Goal: Download file/media

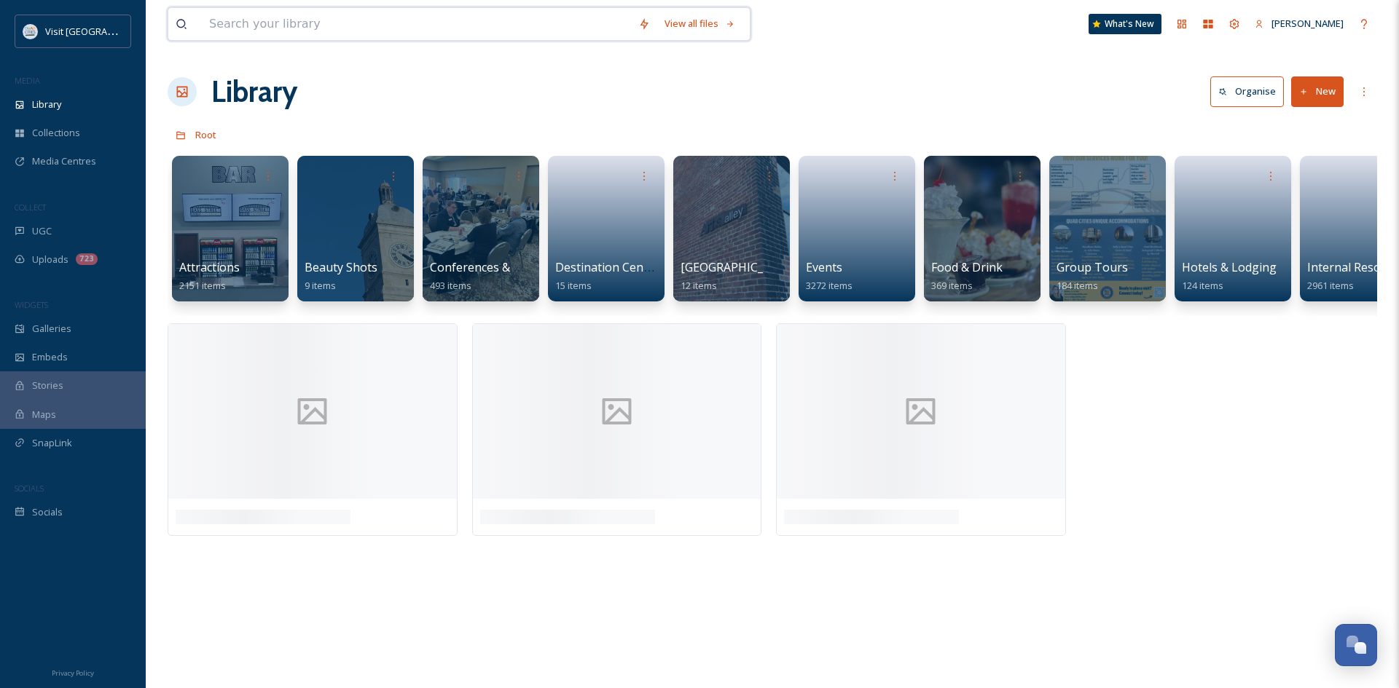
click at [298, 23] on input at bounding box center [416, 24] width 429 height 32
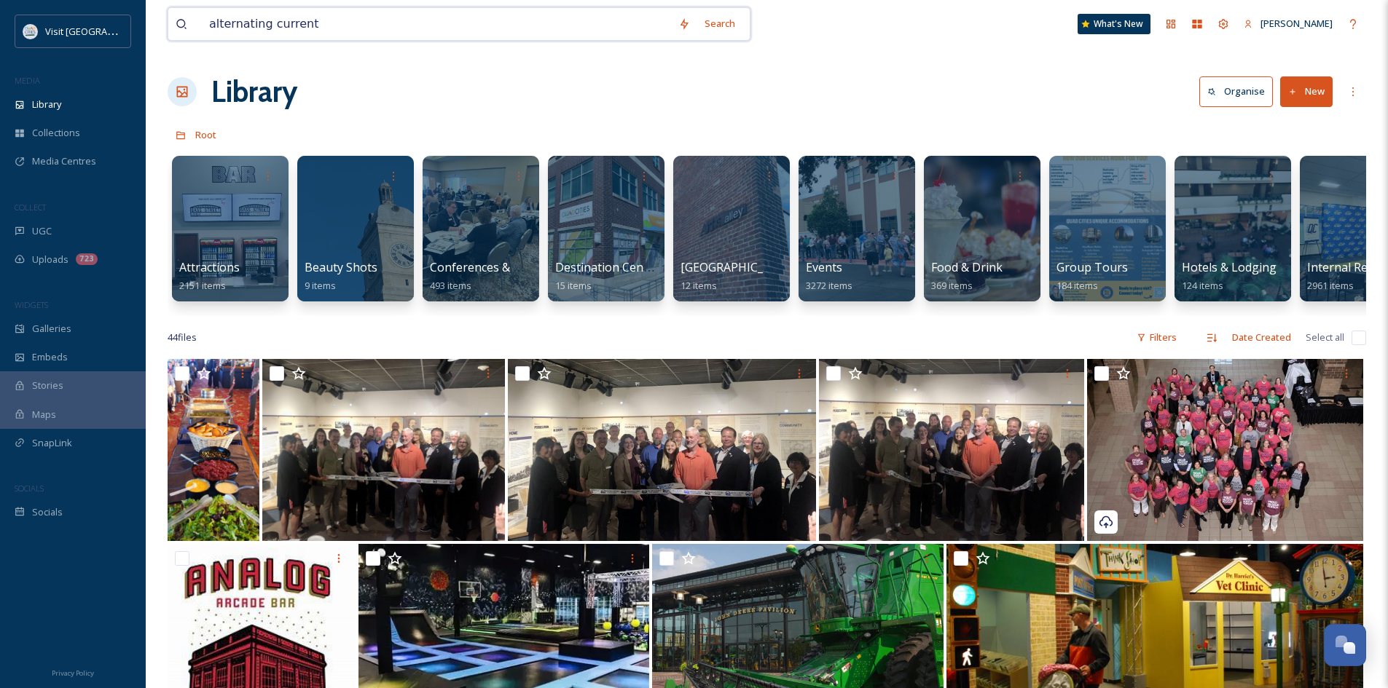
type input "alternating currents"
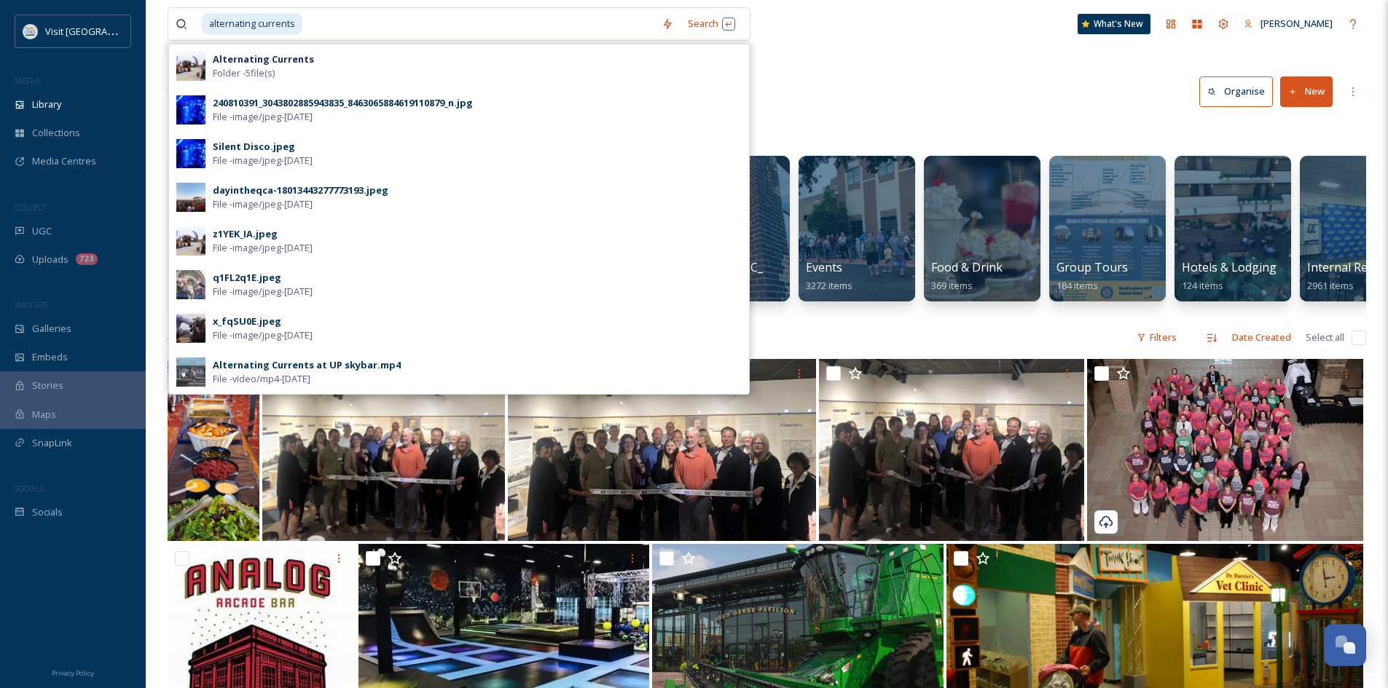
click at [291, 64] on strong "Alternating Currents" at bounding box center [263, 58] width 101 height 13
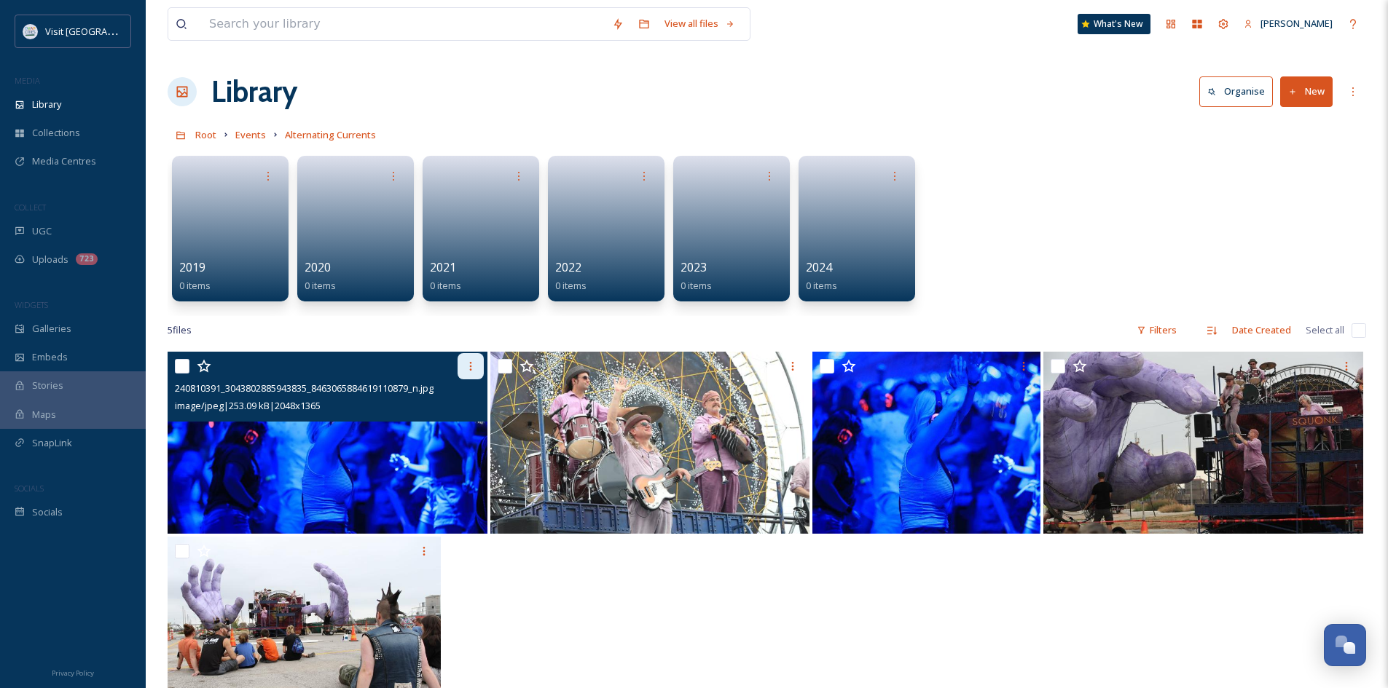
click at [471, 372] on div at bounding box center [471, 366] width 26 height 26
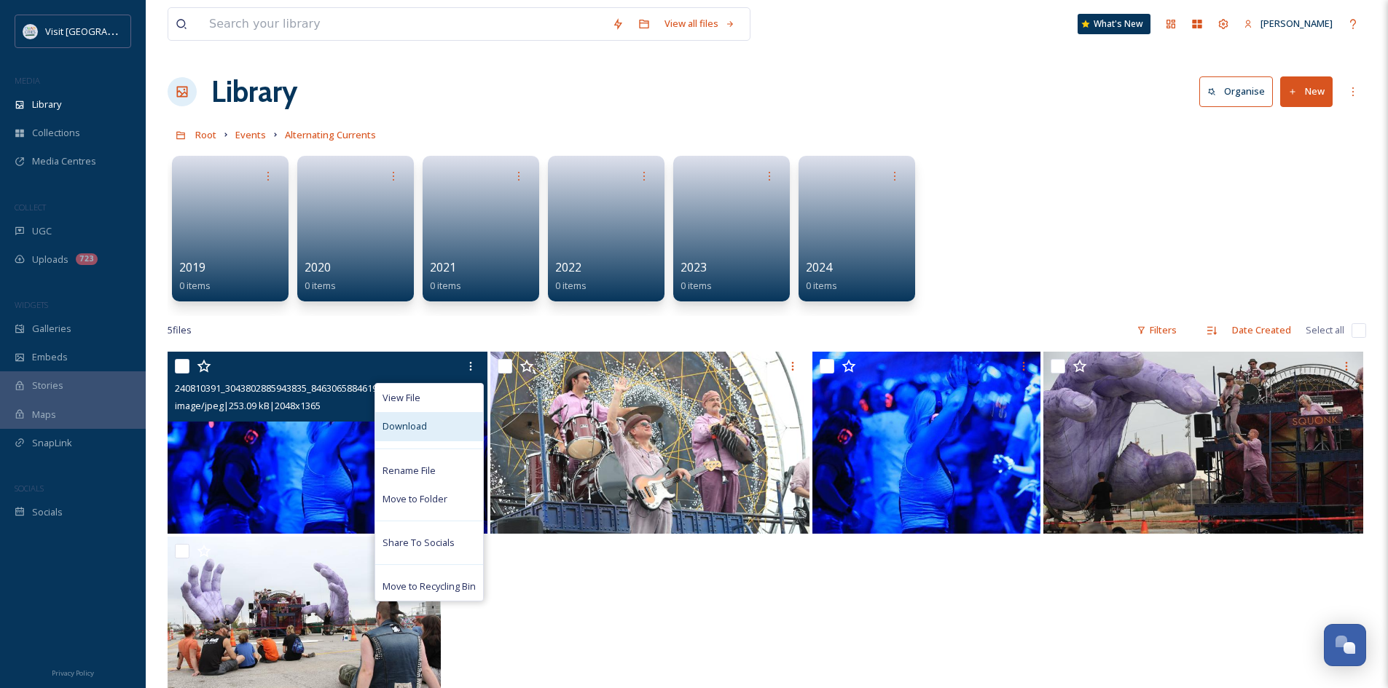
click at [413, 426] on span "Download" at bounding box center [404, 427] width 44 height 14
